Goal: Find specific page/section: Find specific page/section

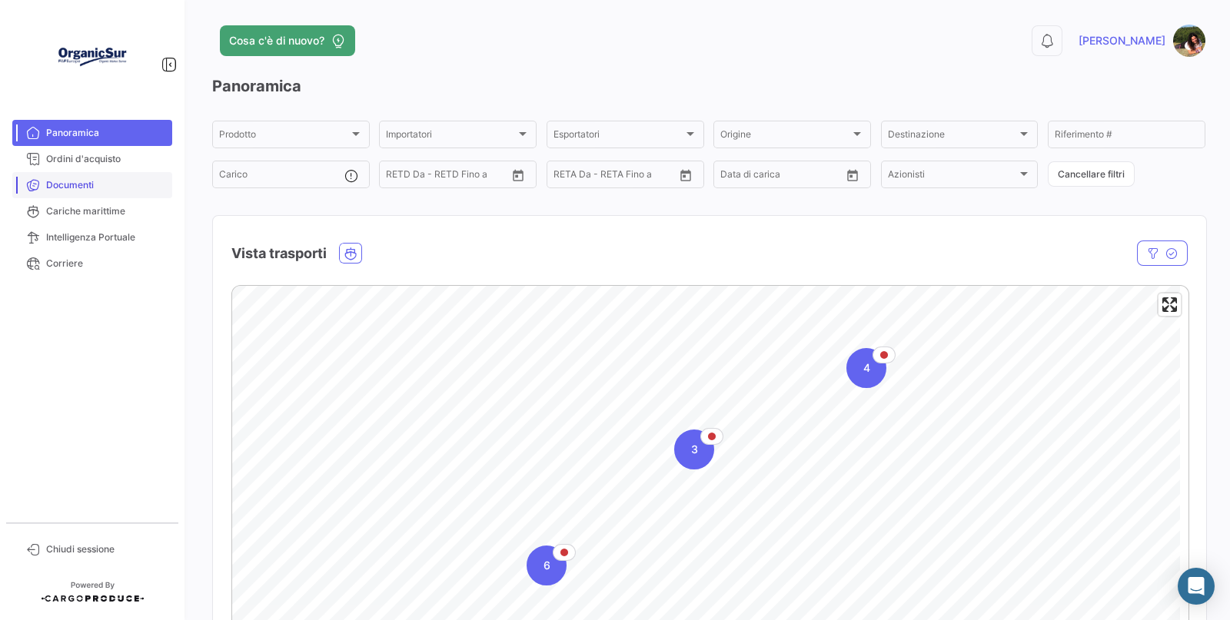
click at [65, 184] on span "Documenti" at bounding box center [106, 185] width 120 height 14
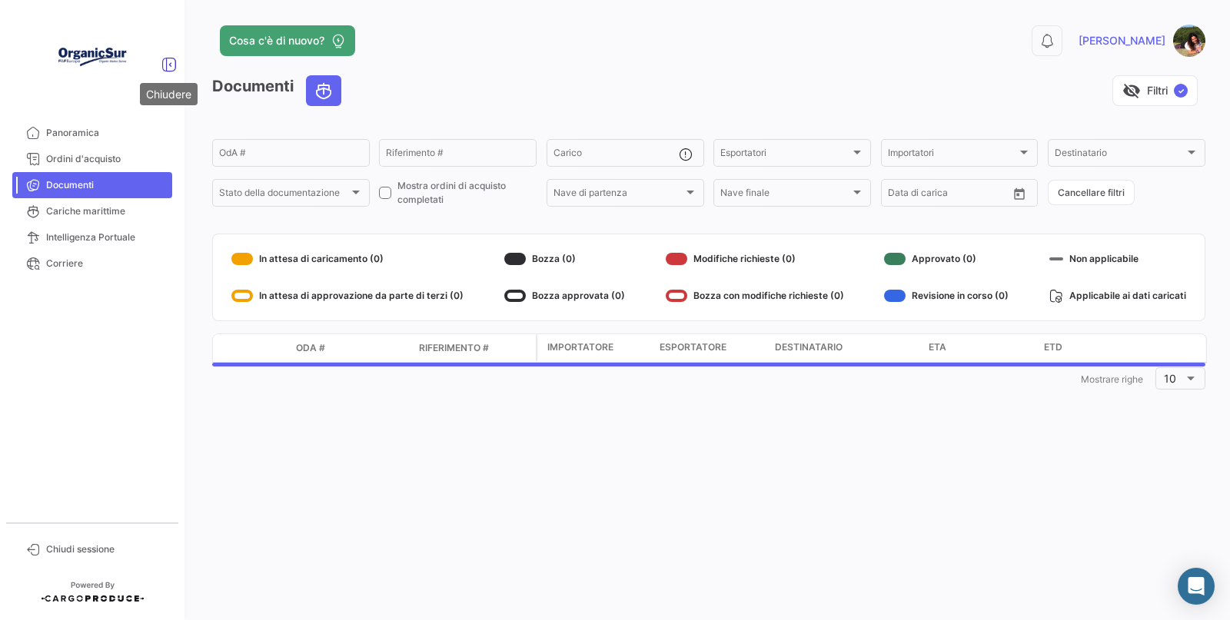
click at [170, 70] on icon at bounding box center [168, 64] width 15 height 15
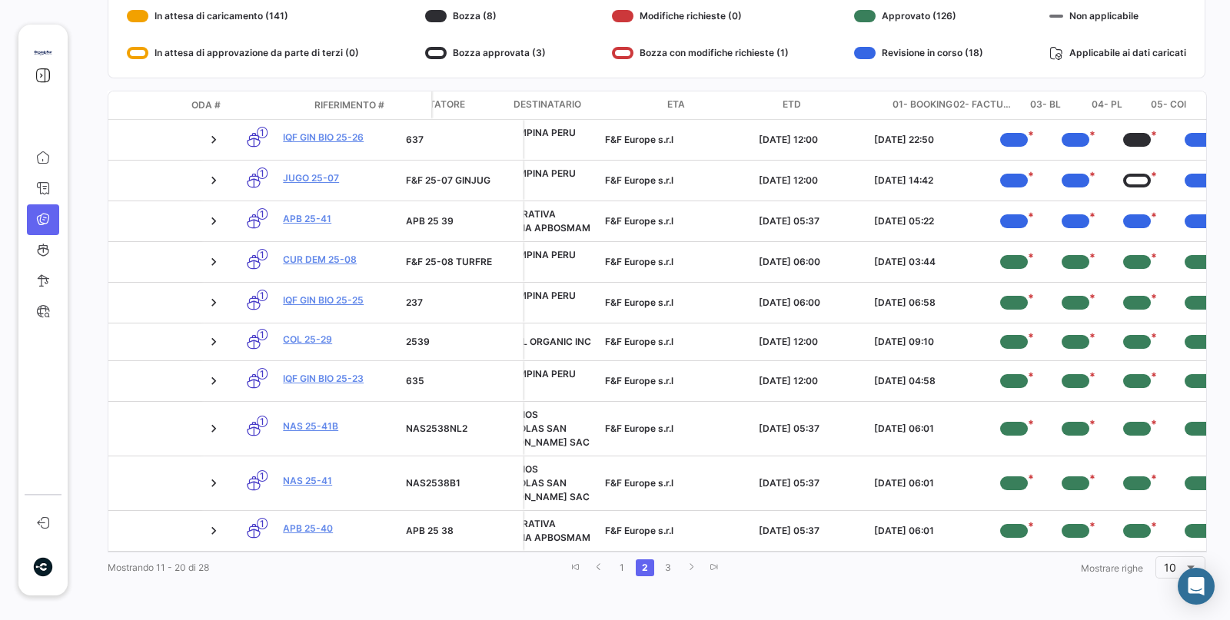
scroll to position [0, 528]
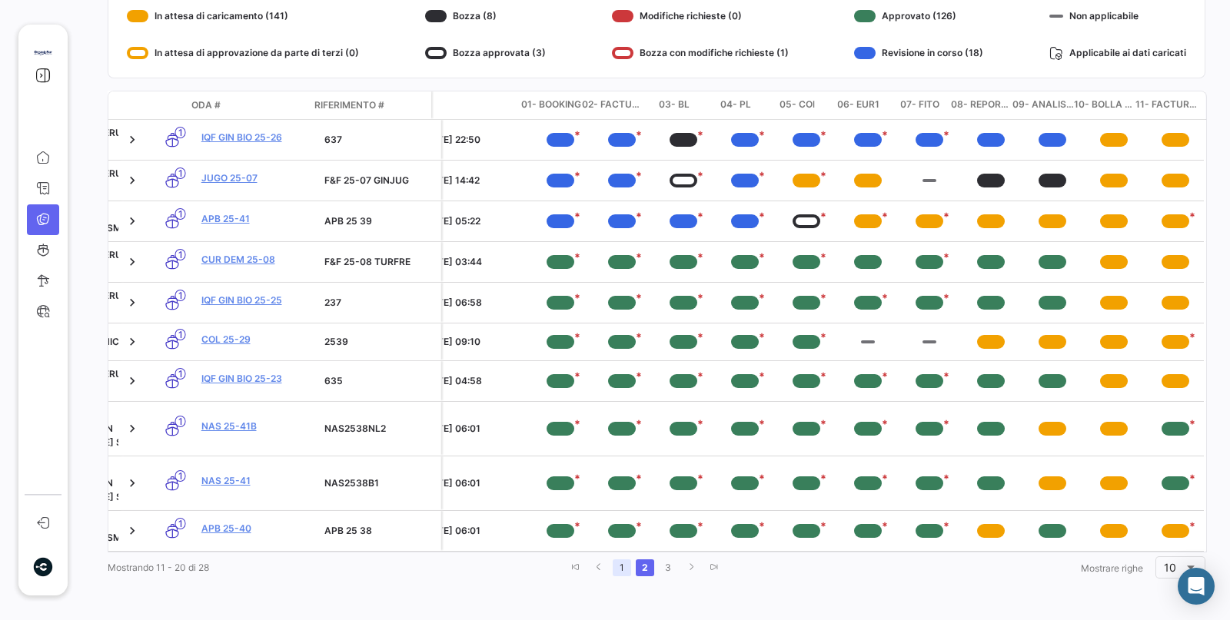
click at [613, 567] on link "1" at bounding box center [622, 568] width 18 height 17
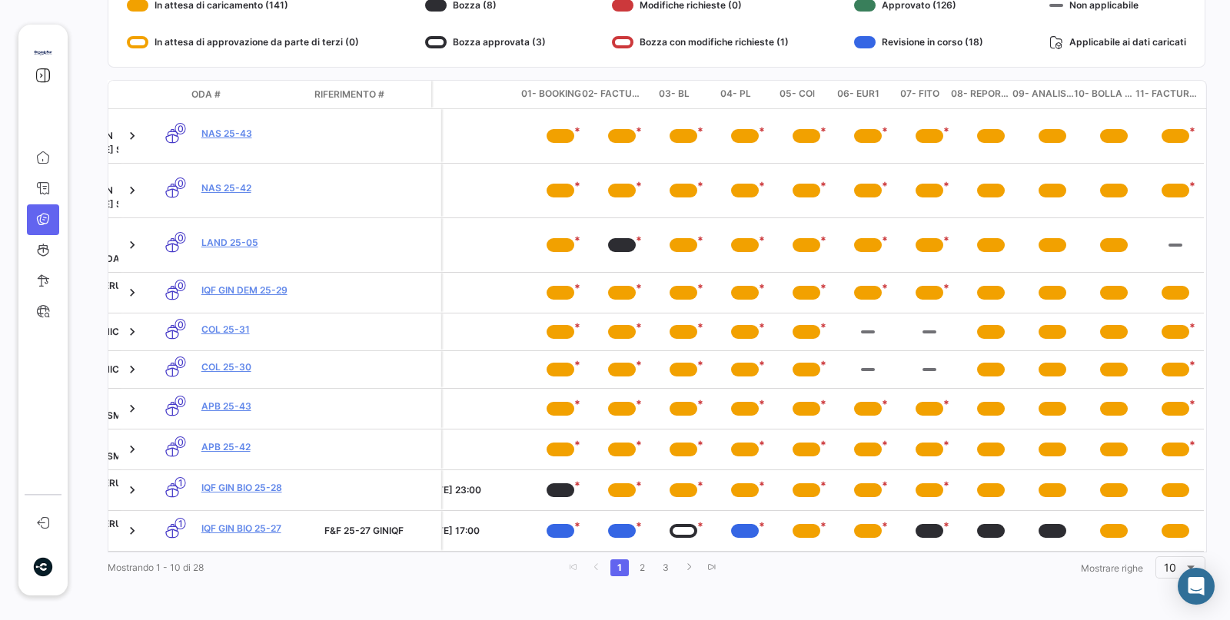
scroll to position [251, 0]
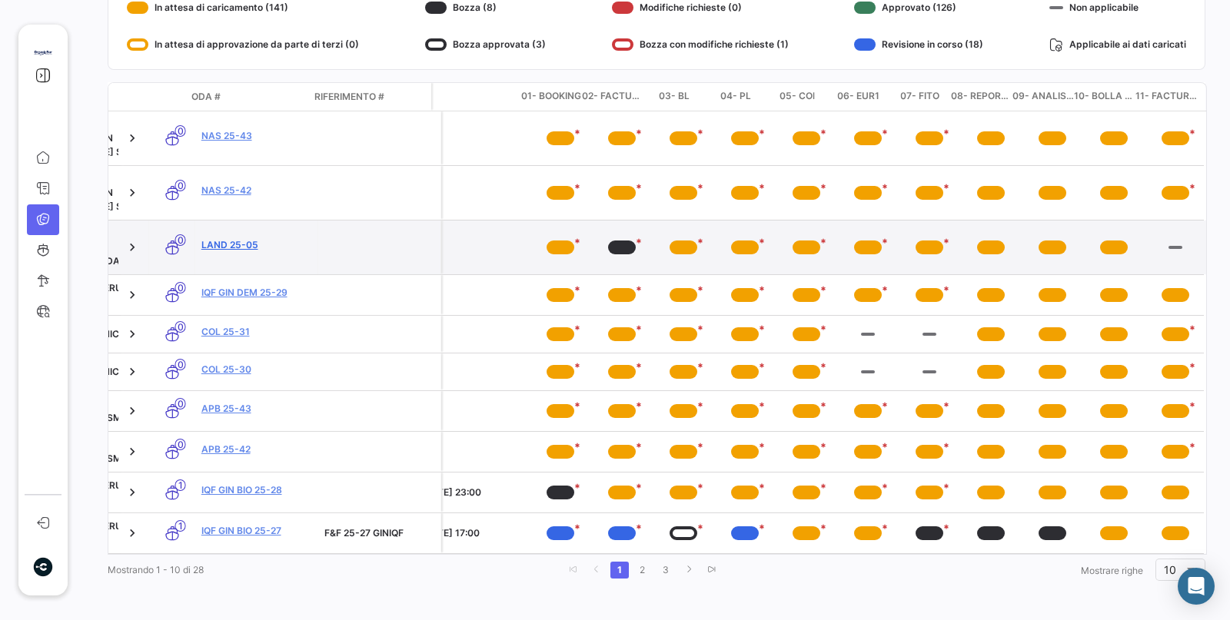
click at [201, 238] on link "LAND 25-05" at bounding box center [256, 245] width 111 height 14
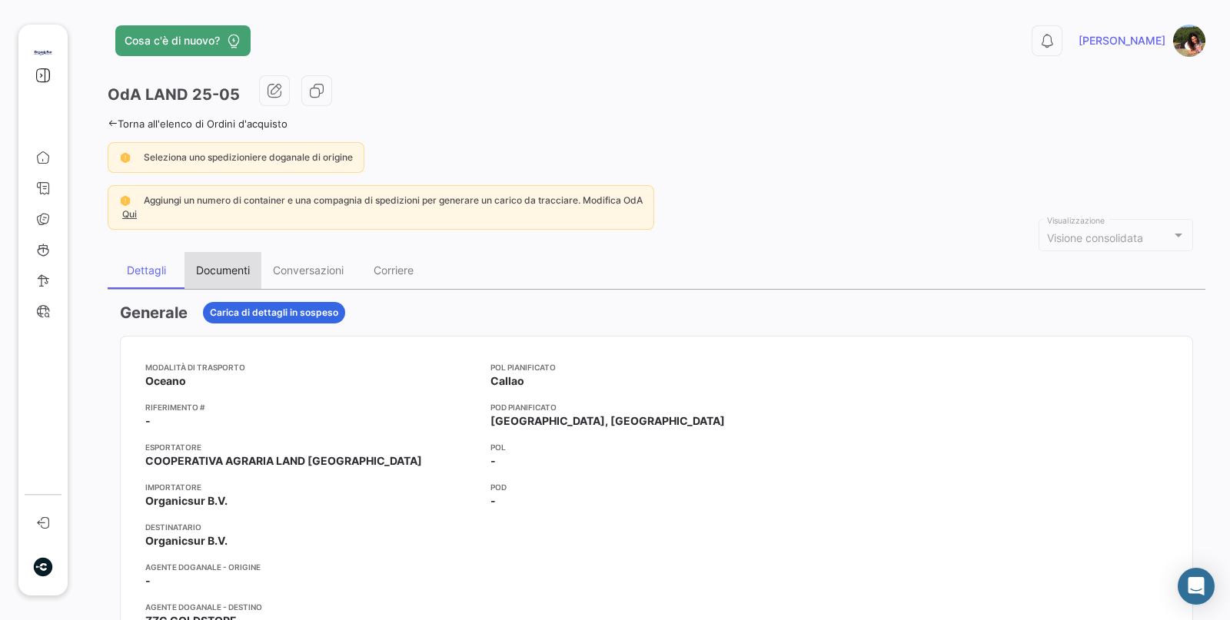
click at [235, 269] on div "Documenti" at bounding box center [223, 270] width 54 height 13
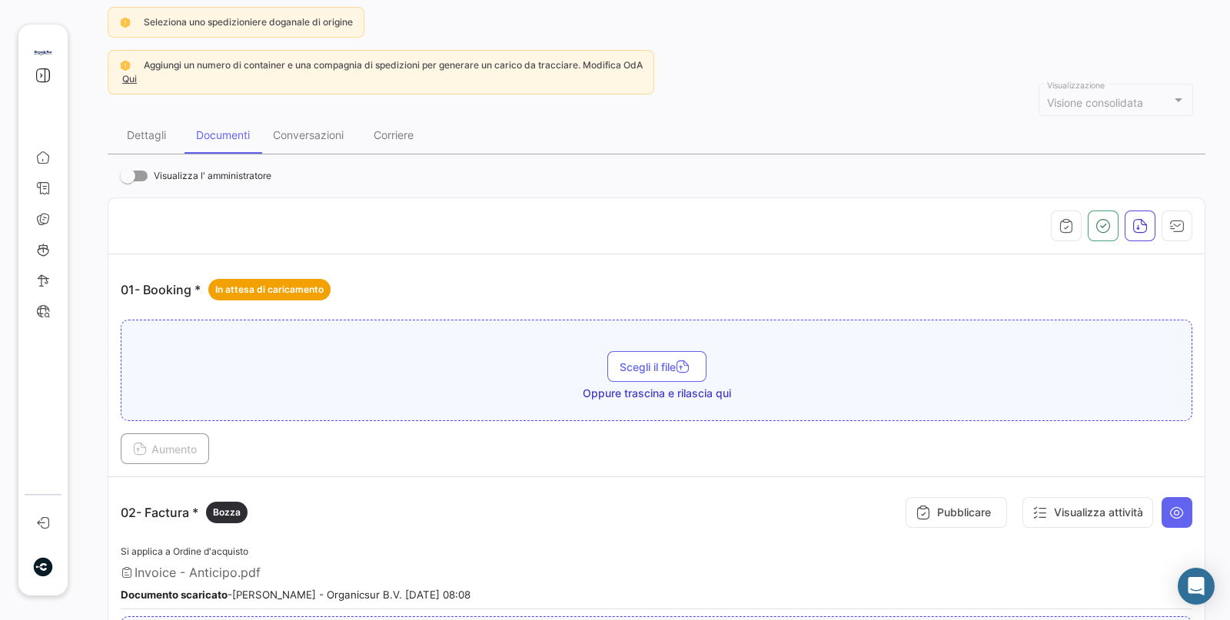
scroll to position [288, 0]
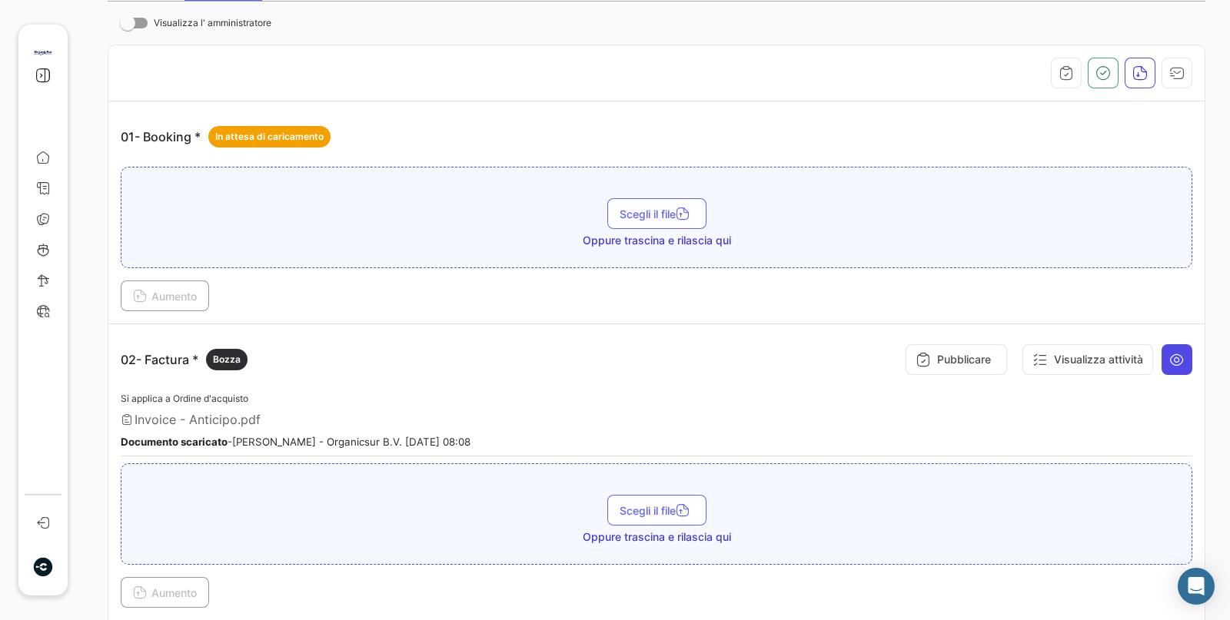
click at [1171, 354] on icon at bounding box center [1176, 359] width 15 height 15
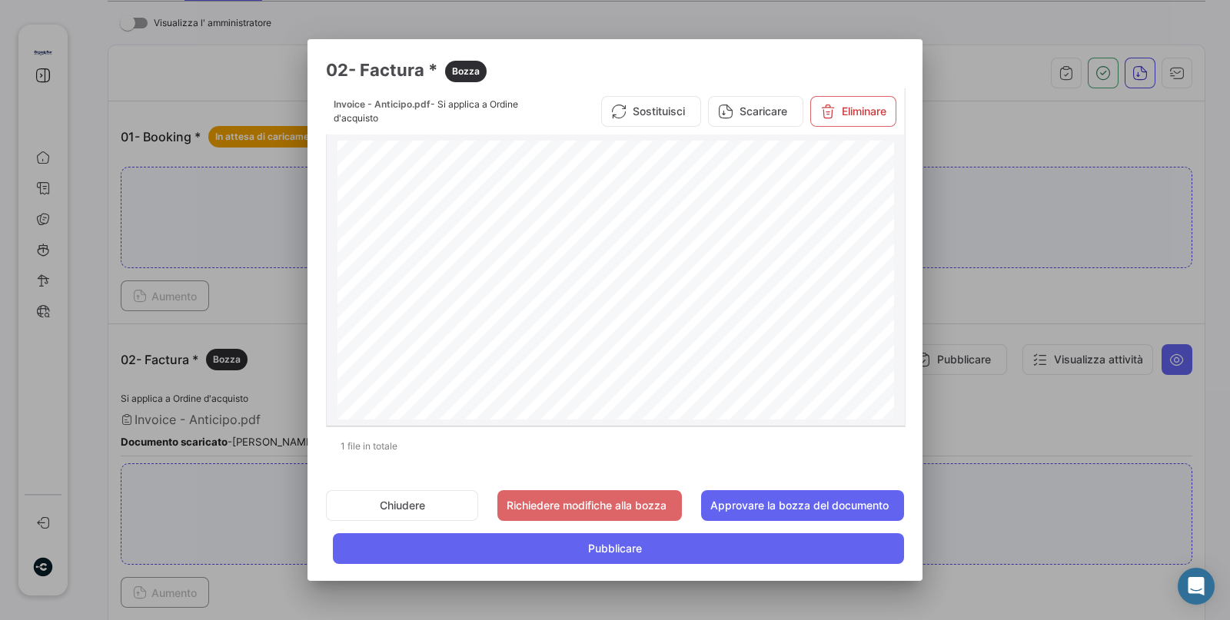
scroll to position [0, 0]
